Goal: Transaction & Acquisition: Purchase product/service

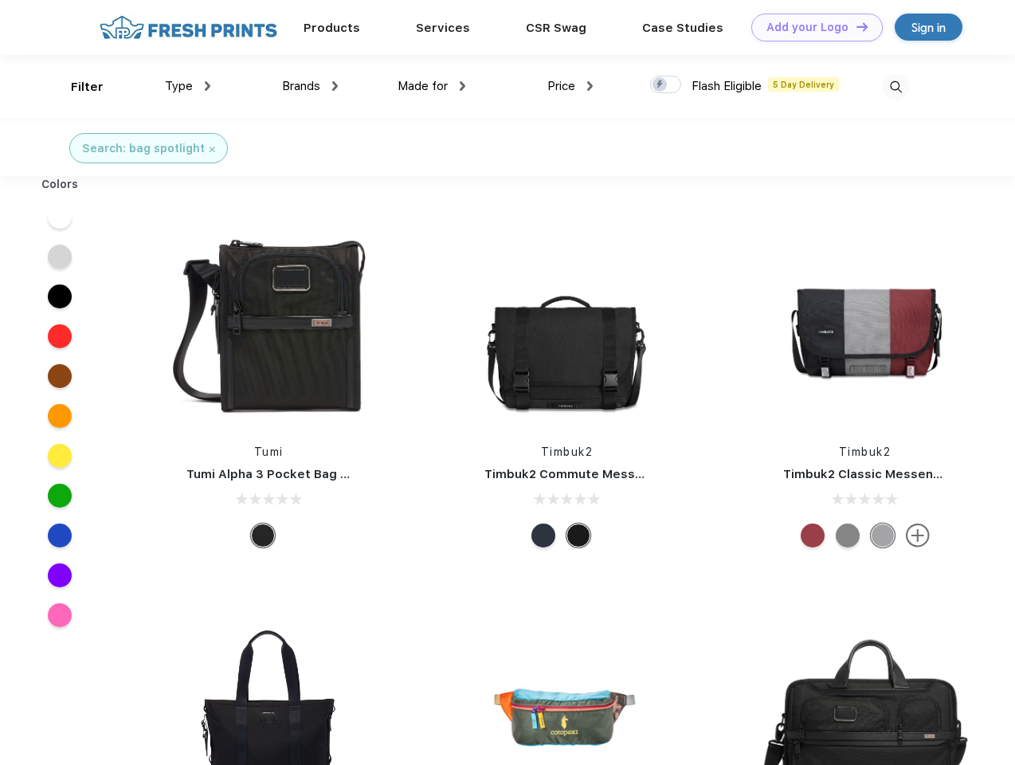
click at [811, 27] on link "Add your Logo Design Tool" at bounding box center [817, 28] width 131 height 28
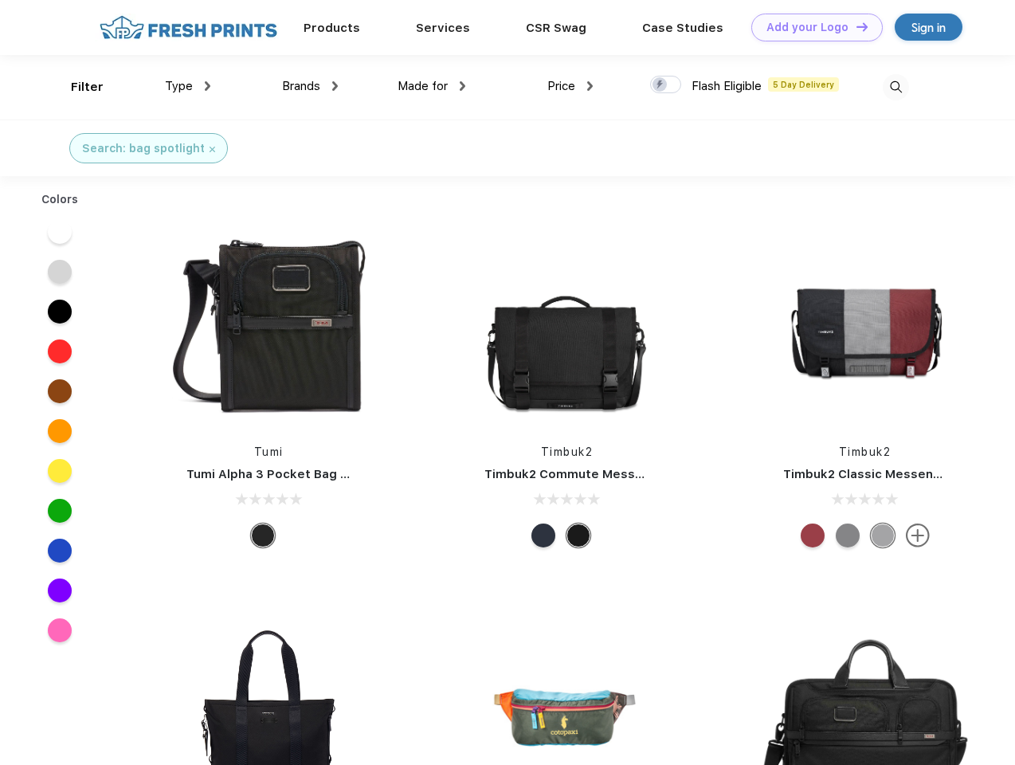
click at [0, 0] on div "Design Tool" at bounding box center [0, 0] width 0 height 0
click at [855, 26] on link "Add your Logo Design Tool" at bounding box center [817, 28] width 131 height 28
click at [77, 87] on div "Filter" at bounding box center [87, 87] width 33 height 18
click at [188, 86] on span "Type" at bounding box center [179, 86] width 28 height 14
click at [310, 86] on span "Brands" at bounding box center [301, 86] width 38 height 14
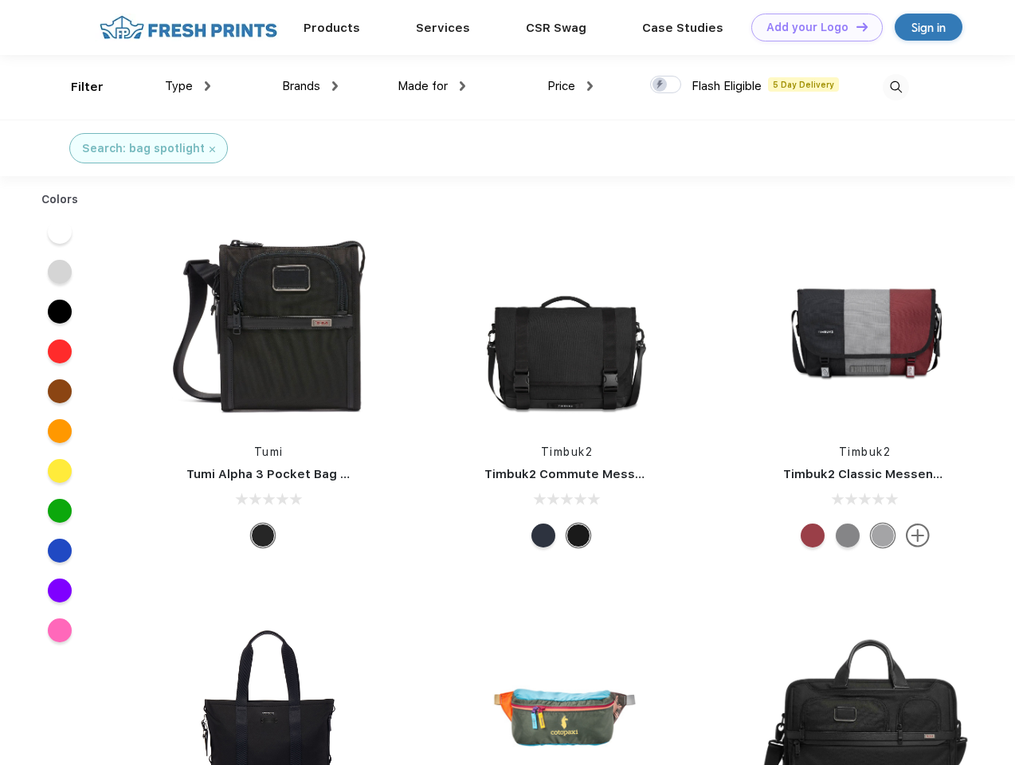
click at [432, 86] on span "Made for" at bounding box center [423, 86] width 50 height 14
click at [571, 86] on span "Price" at bounding box center [561, 86] width 28 height 14
click at [666, 85] on div at bounding box center [665, 85] width 31 height 18
click at [661, 85] on input "checkbox" at bounding box center [655, 80] width 10 height 10
click at [896, 87] on img at bounding box center [896, 87] width 26 height 26
